Goal: Information Seeking & Learning: Learn about a topic

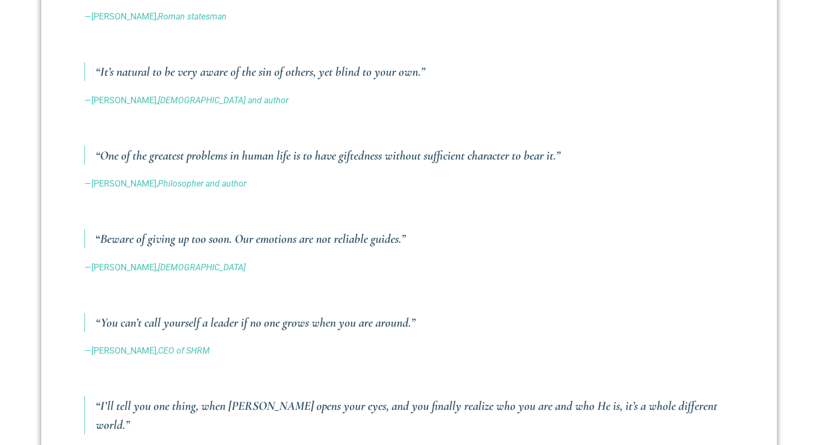
scroll to position [551, 0]
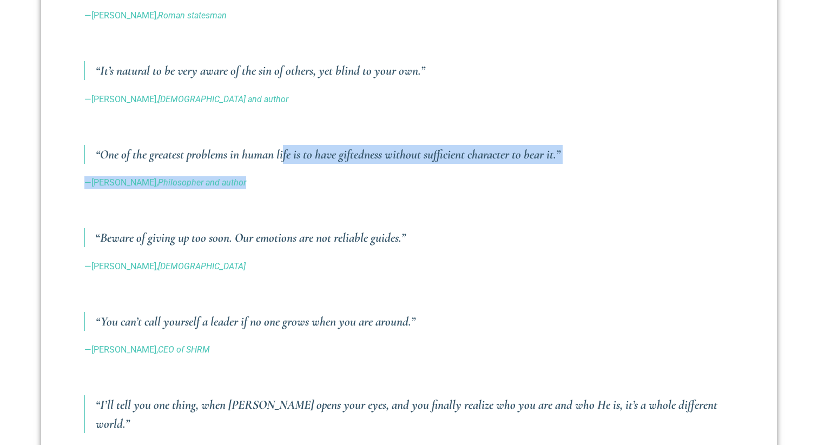
drag, startPoint x: 287, startPoint y: 157, endPoint x: 315, endPoint y: 186, distance: 40.6
click at [315, 186] on p "—[PERSON_NAME], Philosopher and author" at bounding box center [408, 182] width 649 height 13
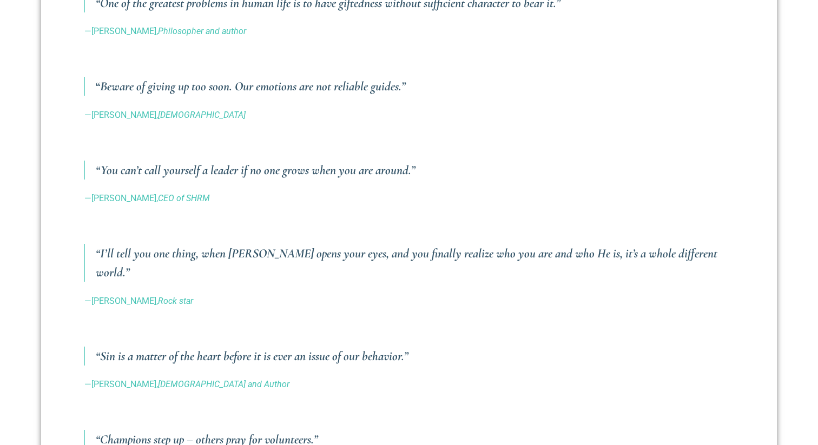
scroll to position [704, 0]
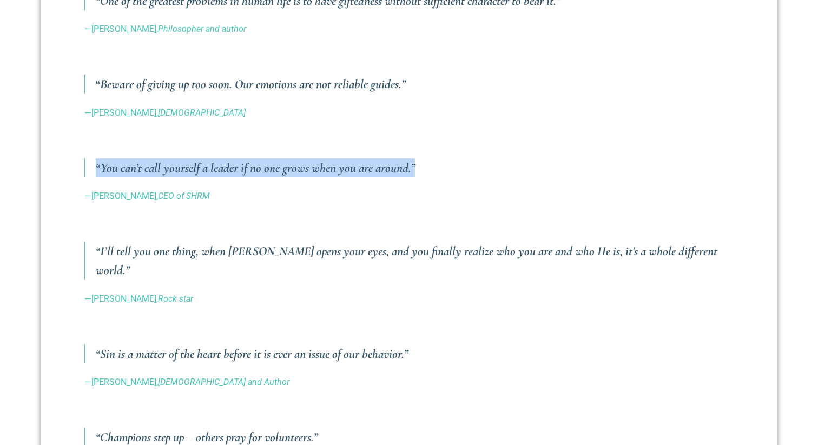
drag, startPoint x: 315, startPoint y: 186, endPoint x: 278, endPoint y: 148, distance: 53.2
click at [279, 148] on div "Every quarter I like to share quotes that I have encountered in my reading and …" at bounding box center [408, 316] width 649 height 1089
click at [278, 148] on div "Every quarter I like to share quotes that I have encountered in my reading and …" at bounding box center [408, 316] width 649 height 1089
drag, startPoint x: 278, startPoint y: 148, endPoint x: 337, endPoint y: 209, distance: 84.2
click at [337, 209] on div "Every quarter I like to share quotes that I have encountered in my reading and …" at bounding box center [408, 316] width 649 height 1089
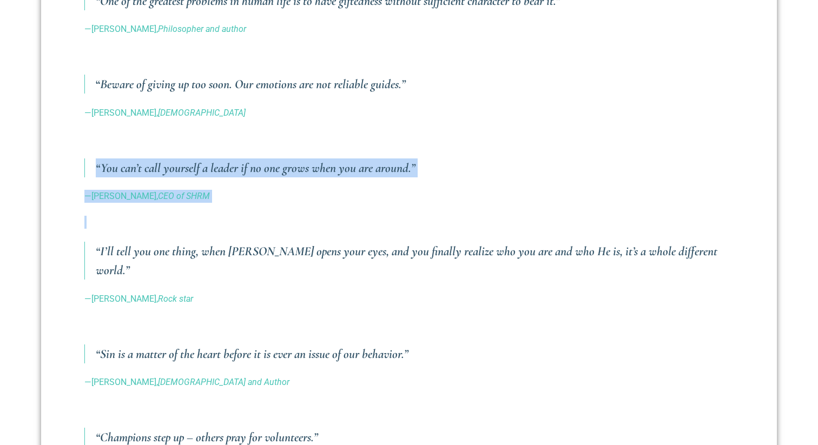
click at [337, 209] on div "Every quarter I like to share quotes that I have encountered in my reading and …" at bounding box center [408, 316] width 649 height 1089
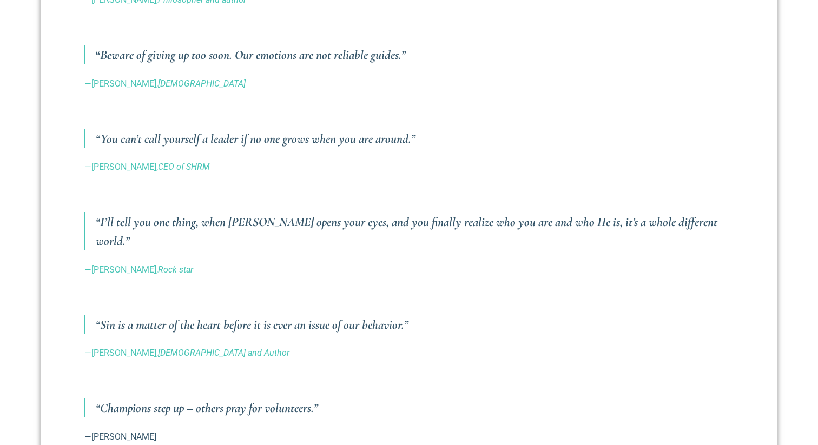
scroll to position [737, 0]
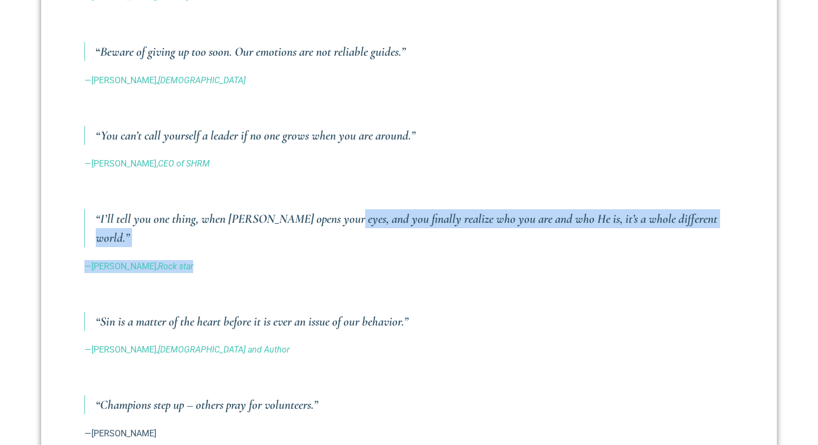
drag, startPoint x: 338, startPoint y: 211, endPoint x: 374, endPoint y: 249, distance: 52.4
click at [374, 249] on div "Every quarter I like to share quotes that I have encountered in my reading and …" at bounding box center [408, 284] width 649 height 1089
click at [374, 260] on p "—[PERSON_NAME], Rock star" at bounding box center [408, 266] width 649 height 13
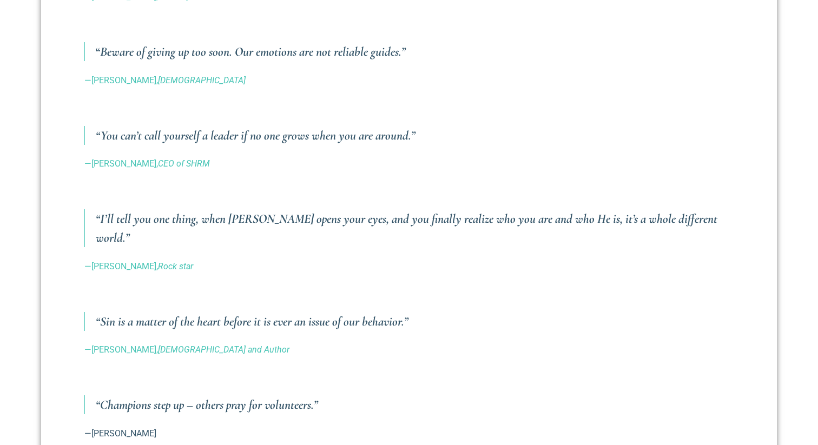
drag, startPoint x: 237, startPoint y: 209, endPoint x: 278, endPoint y: 252, distance: 59.3
click at [278, 252] on div "Every quarter I like to share quotes that I have encountered in my reading and …" at bounding box center [408, 284] width 649 height 1089
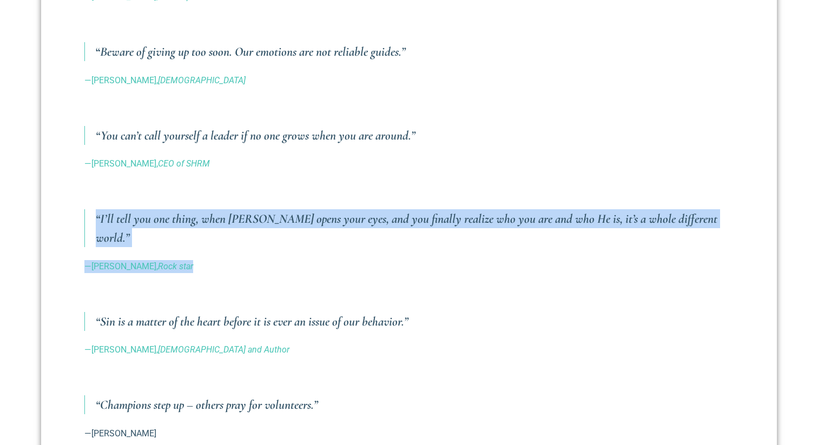
drag, startPoint x: 278, startPoint y: 252, endPoint x: 226, endPoint y: 201, distance: 72.7
click at [226, 201] on div "Every quarter I like to share quotes that I have encountered in my reading and …" at bounding box center [408, 284] width 649 height 1089
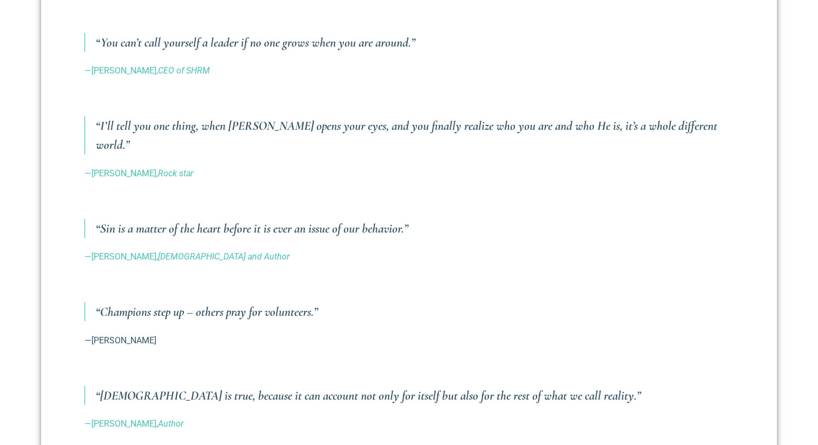
scroll to position [848, 0]
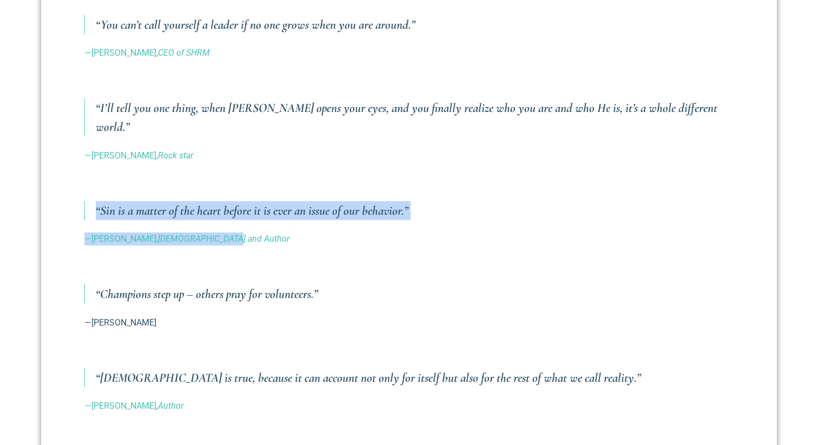
drag, startPoint x: 214, startPoint y: 176, endPoint x: 261, endPoint y: 226, distance: 68.9
click at [261, 226] on div "Every quarter I like to share quotes that I have encountered in my reading and …" at bounding box center [408, 173] width 649 height 1089
click at [261, 233] on p "—[PERSON_NAME], [DEMOGRAPHIC_DATA] and Author" at bounding box center [408, 239] width 649 height 13
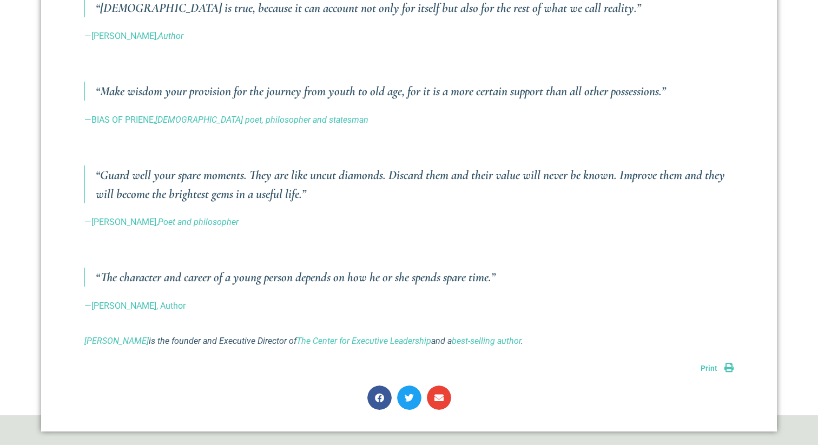
scroll to position [1220, 0]
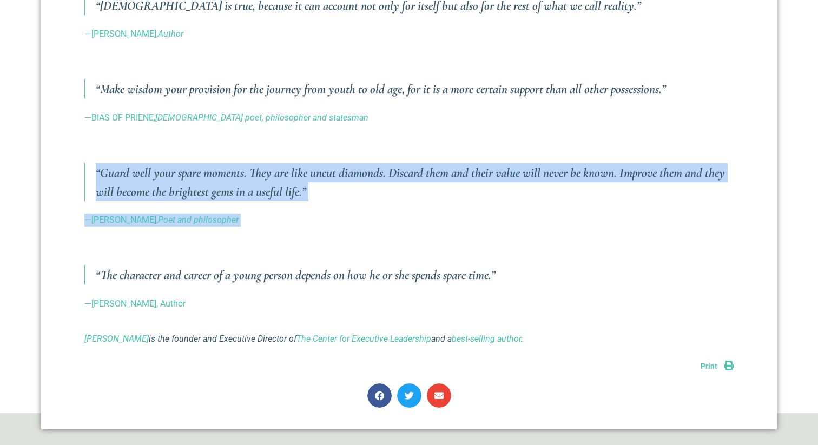
drag, startPoint x: 329, startPoint y: 218, endPoint x: 254, endPoint y: 119, distance: 124.0
click at [254, 137] on p at bounding box center [408, 143] width 649 height 13
drag, startPoint x: 254, startPoint y: 119, endPoint x: 335, endPoint y: 207, distance: 119.9
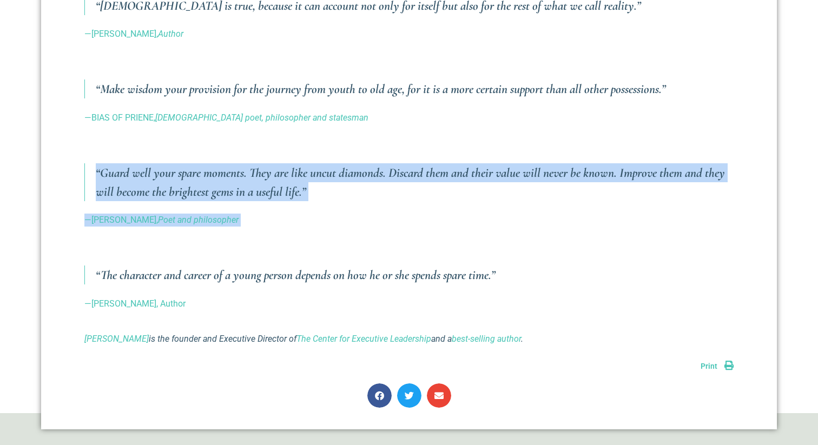
click at [335, 214] on p "—[PERSON_NAME], Poet and philosopher" at bounding box center [408, 220] width 649 height 13
drag, startPoint x: 335, startPoint y: 207, endPoint x: 268, endPoint y: 124, distance: 107.3
click at [268, 137] on p at bounding box center [408, 143] width 649 height 13
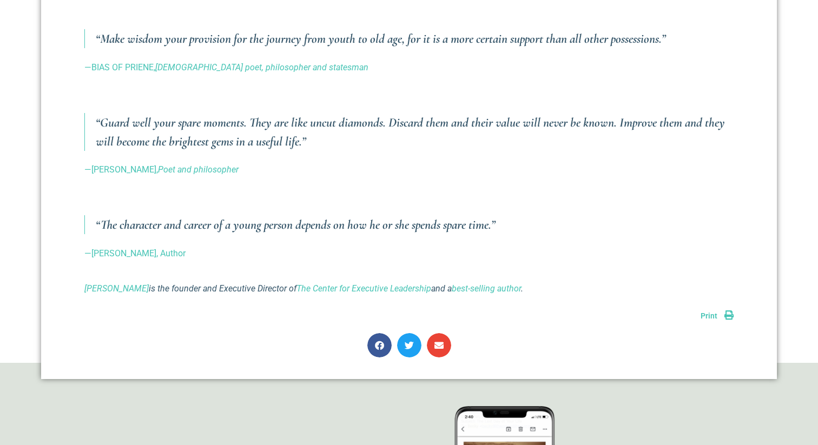
scroll to position [1272, 0]
